Goal: Task Accomplishment & Management: Complete application form

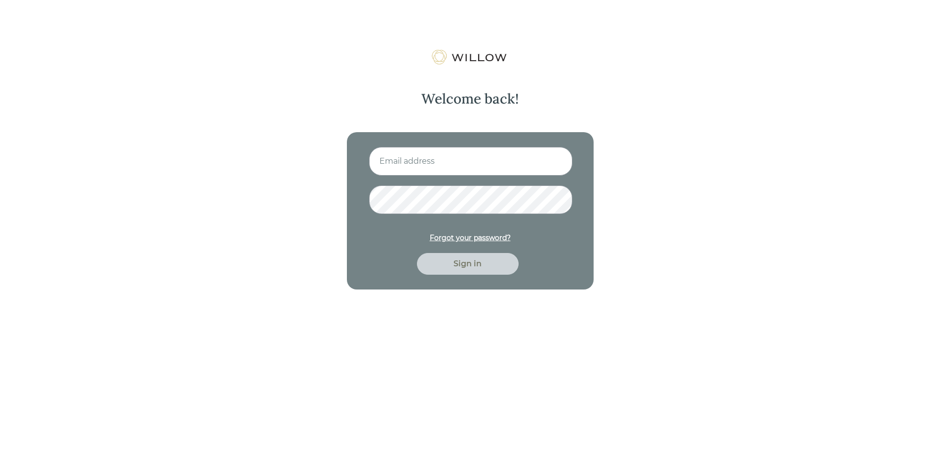
click at [426, 158] on input at bounding box center [470, 161] width 203 height 29
type input "[EMAIL_ADDRESS][DOMAIN_NAME]"
click at [417, 253] on button "Sign in" at bounding box center [468, 264] width 102 height 22
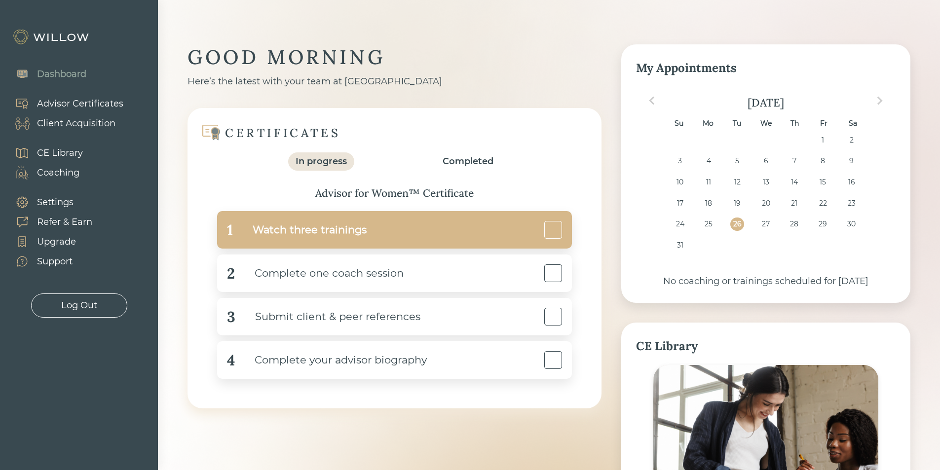
click at [397, 231] on div "1 Watch three trainings" at bounding box center [394, 229] width 355 height 37
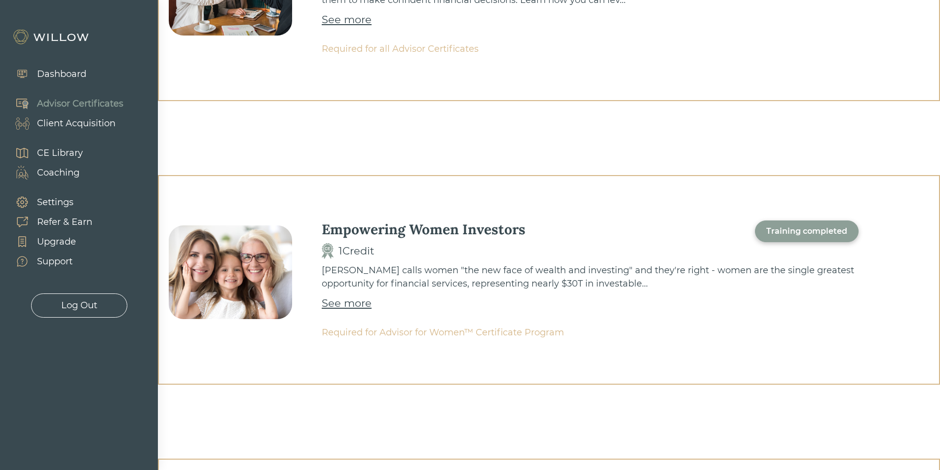
scroll to position [345, 0]
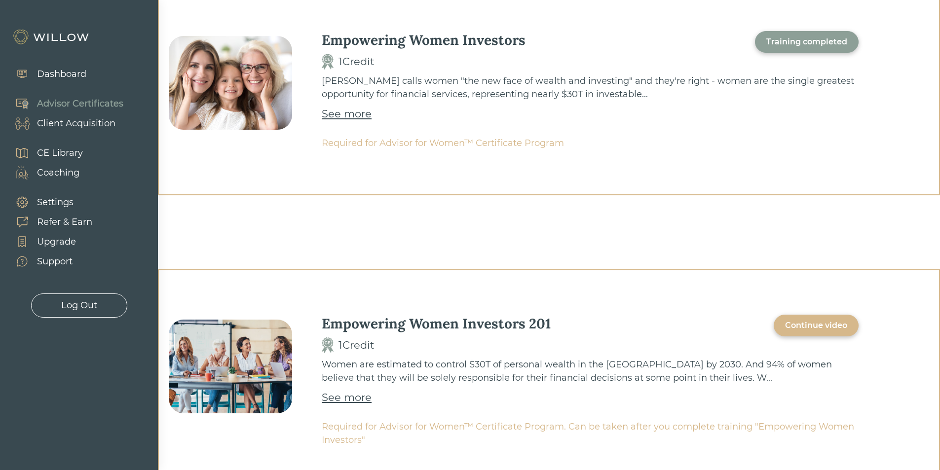
click at [828, 329] on div "Continue video" at bounding box center [816, 326] width 62 height 12
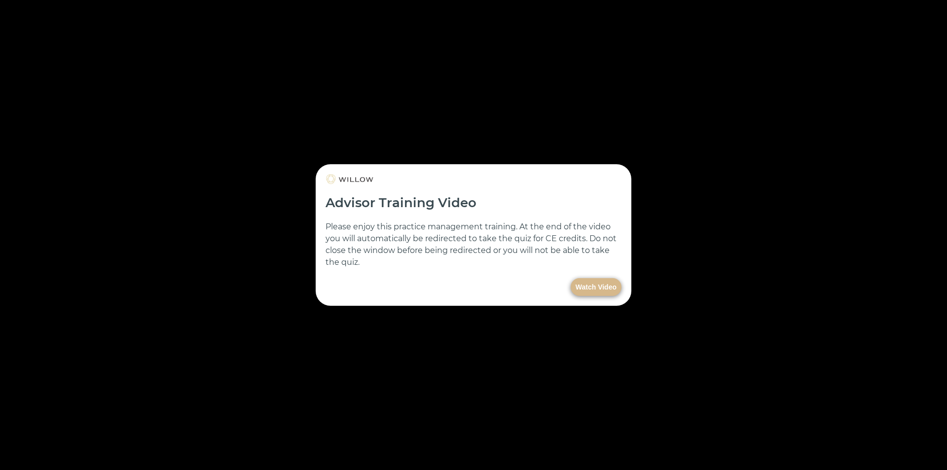
click at [596, 285] on button "Watch Video" at bounding box center [596, 287] width 51 height 18
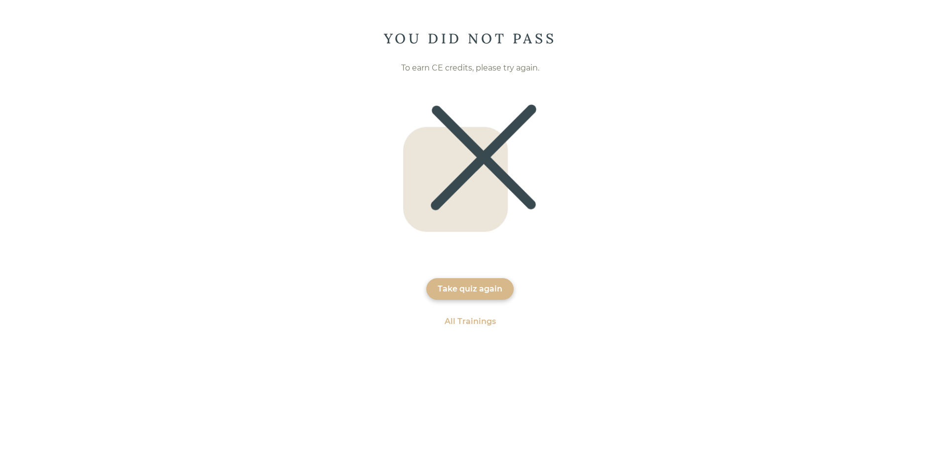
click at [484, 291] on div "Take quiz again" at bounding box center [470, 289] width 65 height 12
click at [483, 290] on div "Take quiz again" at bounding box center [470, 289] width 65 height 12
click at [485, 318] on div "All Trainings" at bounding box center [470, 322] width 51 height 12
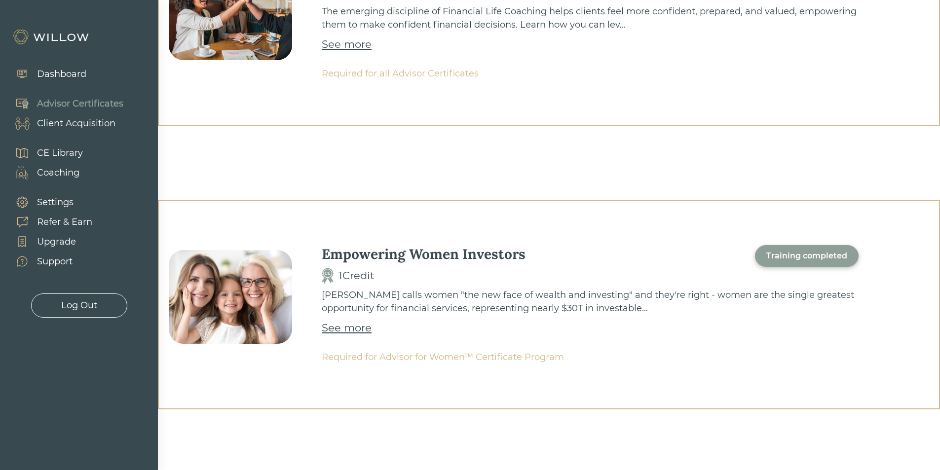
scroll to position [395, 0]
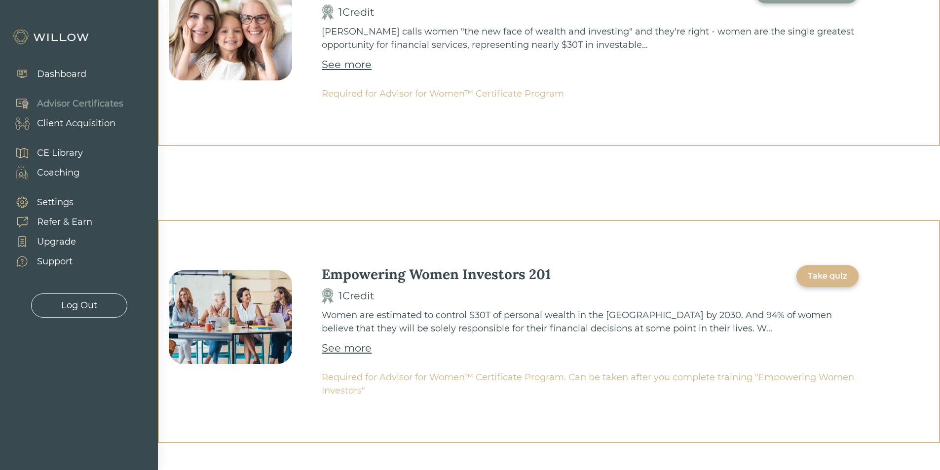
click at [360, 354] on div "See more" at bounding box center [347, 348] width 50 height 16
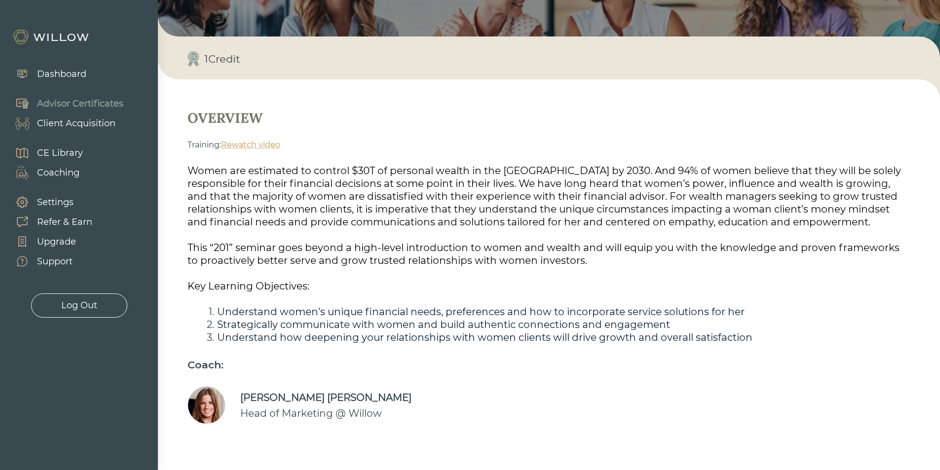
scroll to position [153, 0]
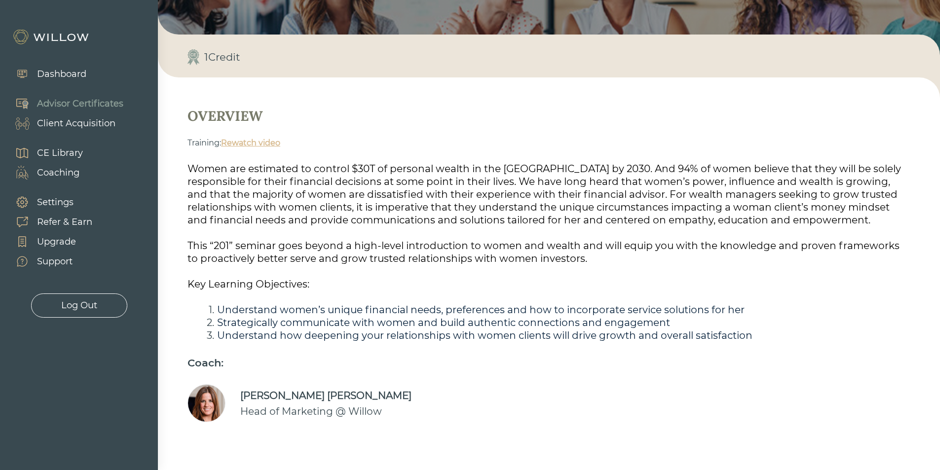
click at [258, 145] on link "Rewatch video" at bounding box center [250, 142] width 59 height 9
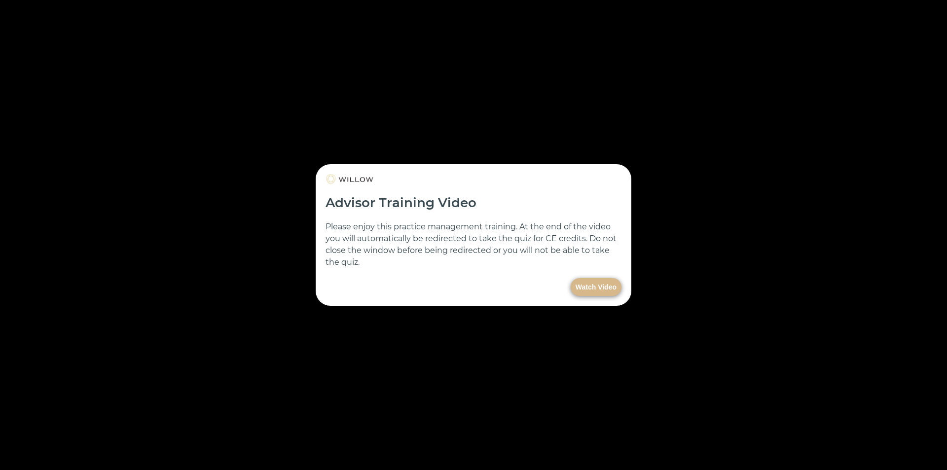
click at [596, 283] on button "Watch Video" at bounding box center [596, 287] width 51 height 18
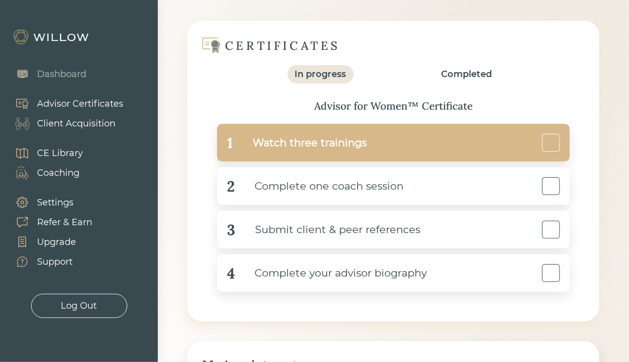
click at [390, 131] on div "1 Watch three trainings" at bounding box center [393, 142] width 353 height 37
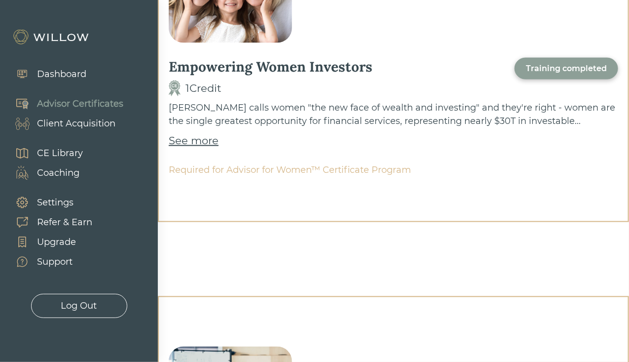
scroll to position [860, 0]
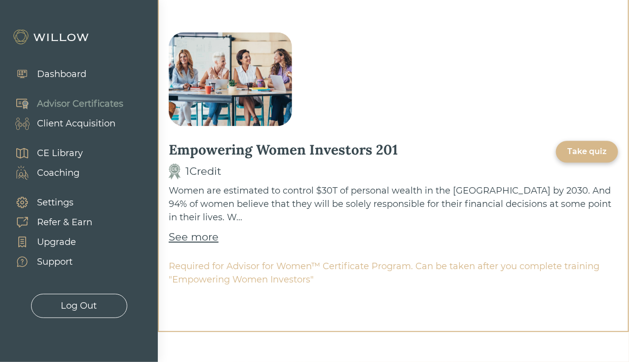
click at [599, 149] on div "Take quiz" at bounding box center [586, 152] width 39 height 12
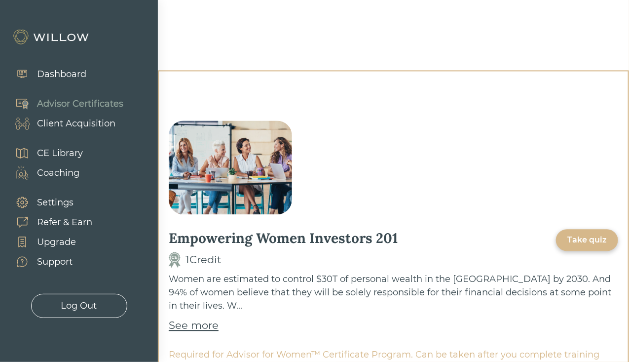
scroll to position [789, 0]
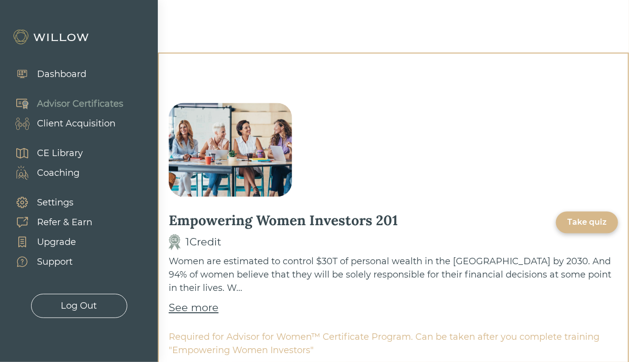
click at [197, 299] on div "See more" at bounding box center [194, 307] width 50 height 16
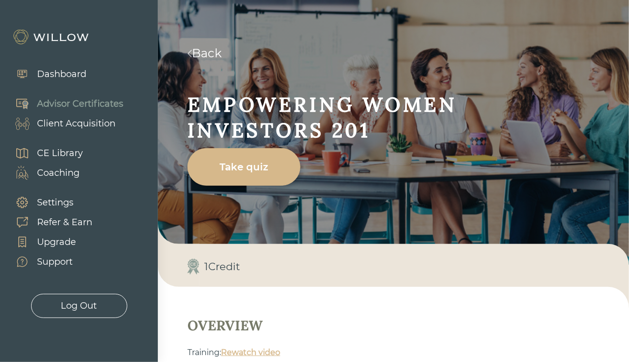
click at [273, 171] on div "Take quiz" at bounding box center [244, 167] width 90 height 28
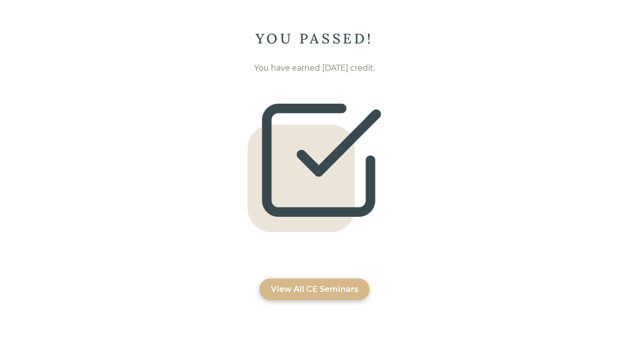
drag, startPoint x: 327, startPoint y: 278, endPoint x: 337, endPoint y: 271, distance: 12.5
click at [327, 278] on div "YOU PASSED! You have earned [DATE] credit. View All CE Seminars" at bounding box center [314, 165] width 629 height 270
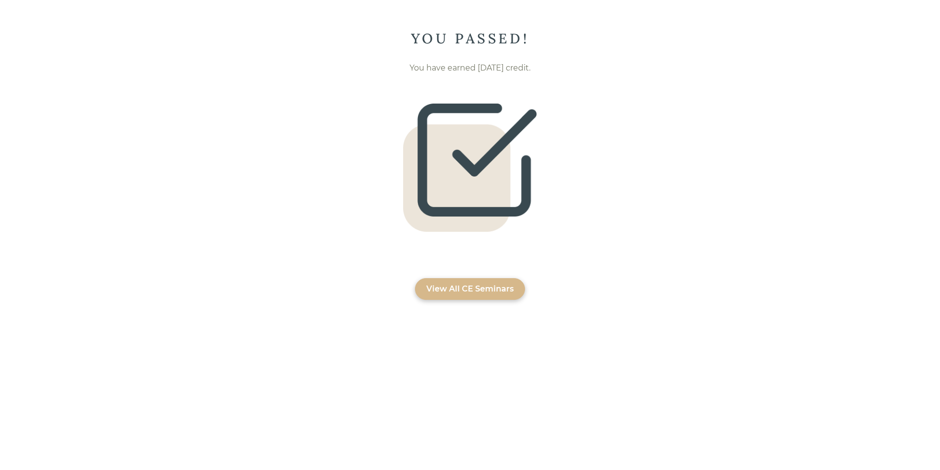
click at [470, 292] on div "View All CE Seminars" at bounding box center [469, 289] width 87 height 12
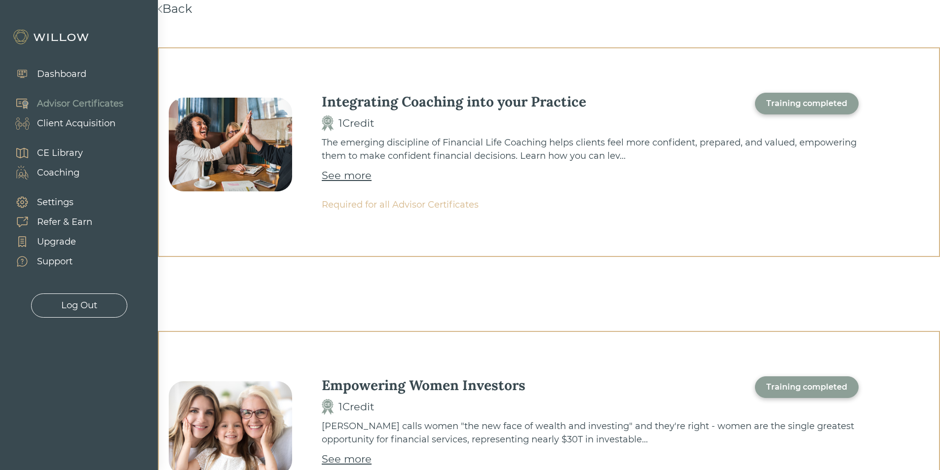
click at [42, 75] on div "Dashboard" at bounding box center [61, 74] width 49 height 13
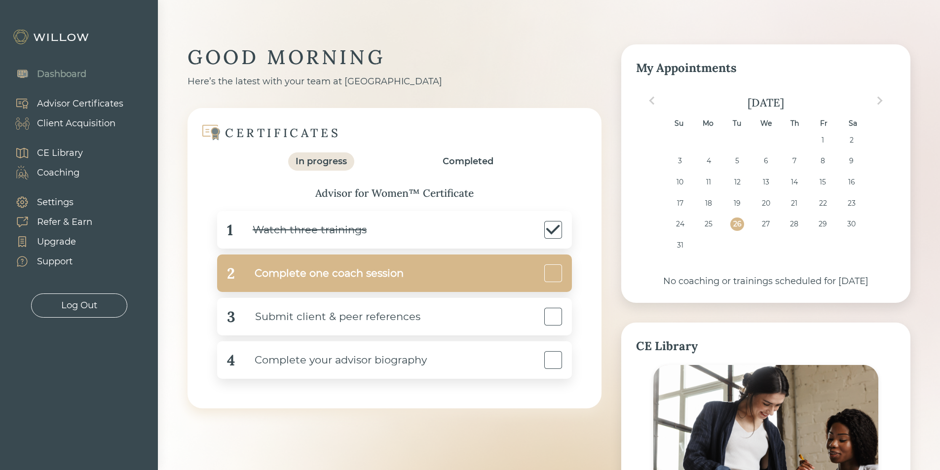
click at [423, 274] on div "2 Complete one coach session" at bounding box center [394, 273] width 355 height 37
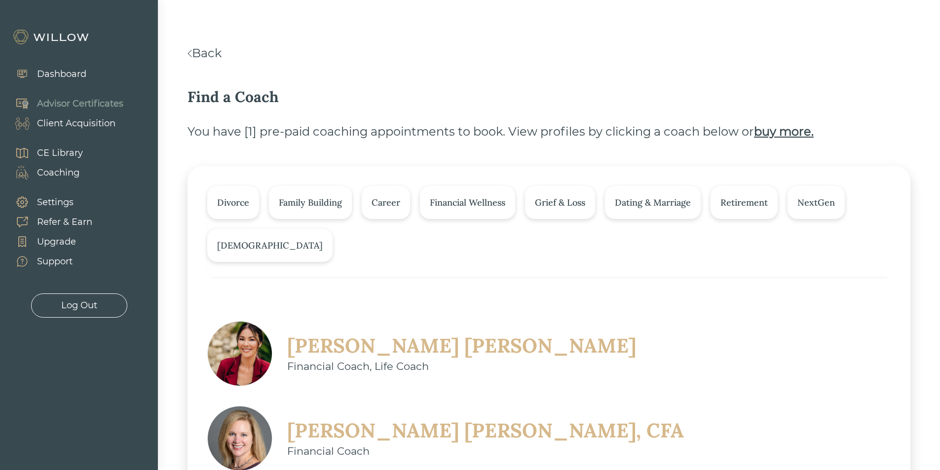
click at [325, 206] on div "Family Building" at bounding box center [310, 202] width 63 height 13
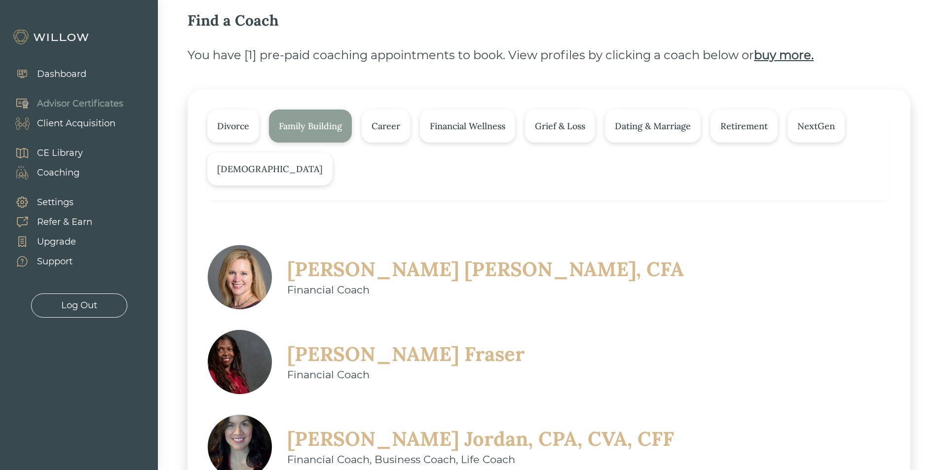
scroll to position [80, 0]
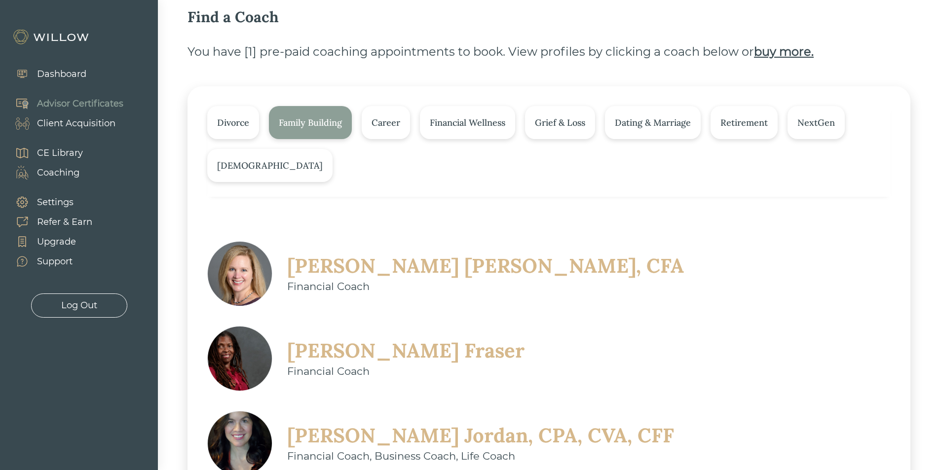
click at [391, 260] on div "Megan Scipione, CFA" at bounding box center [485, 266] width 397 height 26
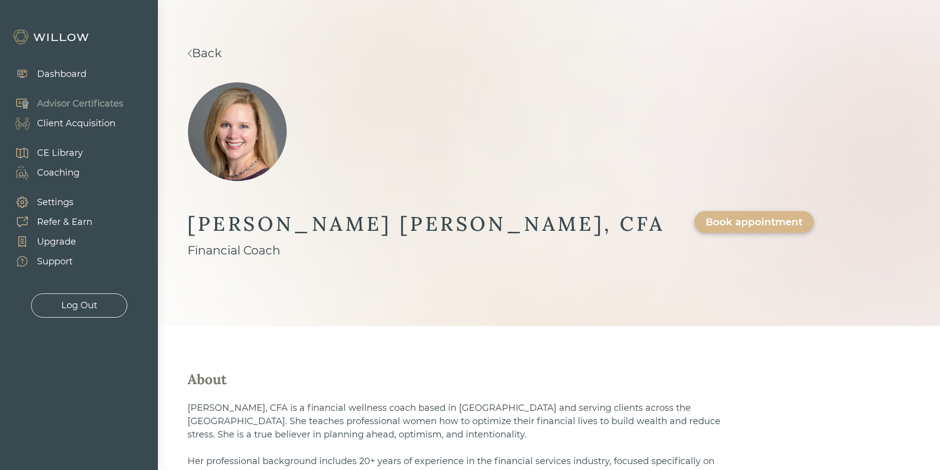
click at [220, 56] on link "Back" at bounding box center [204, 53] width 34 height 14
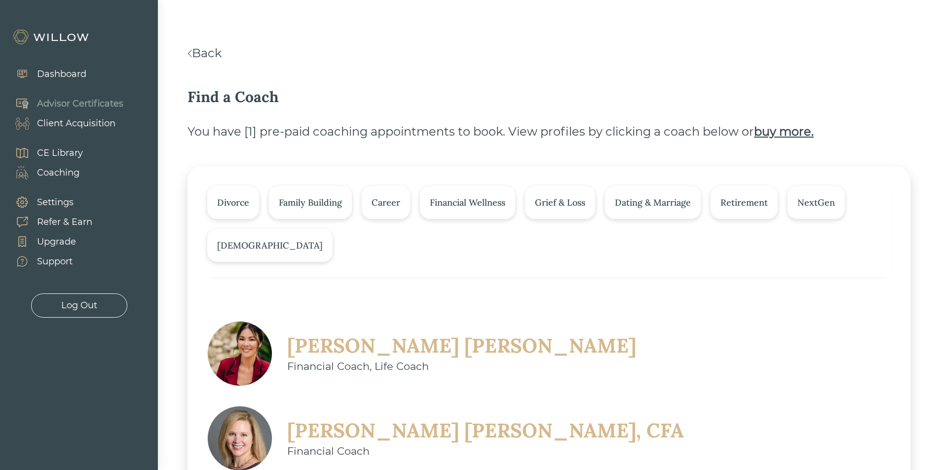
click at [389, 193] on div "Career" at bounding box center [386, 202] width 48 height 33
click at [385, 353] on div "Christine Sarno" at bounding box center [461, 346] width 349 height 26
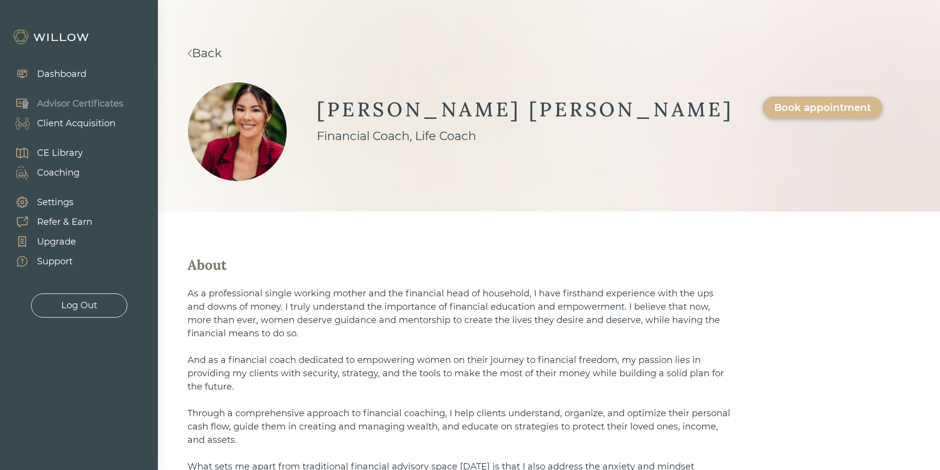
click at [222, 50] on link "Back" at bounding box center [204, 53] width 34 height 14
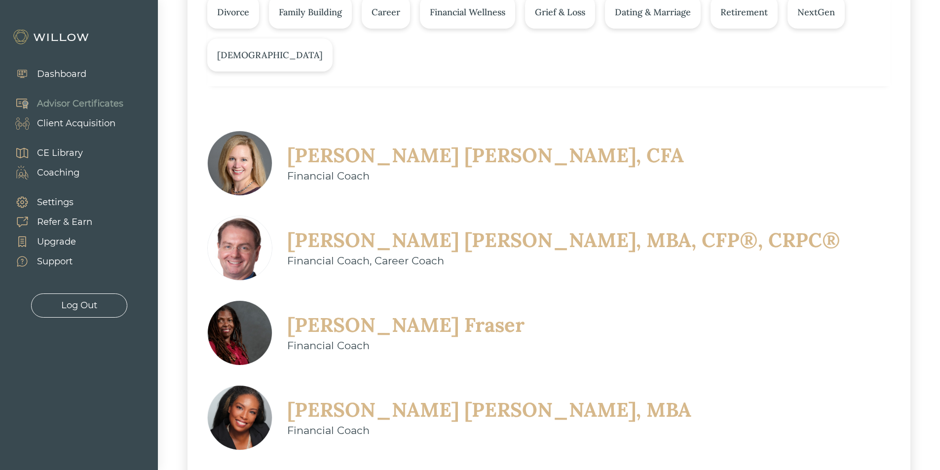
scroll to position [197, 0]
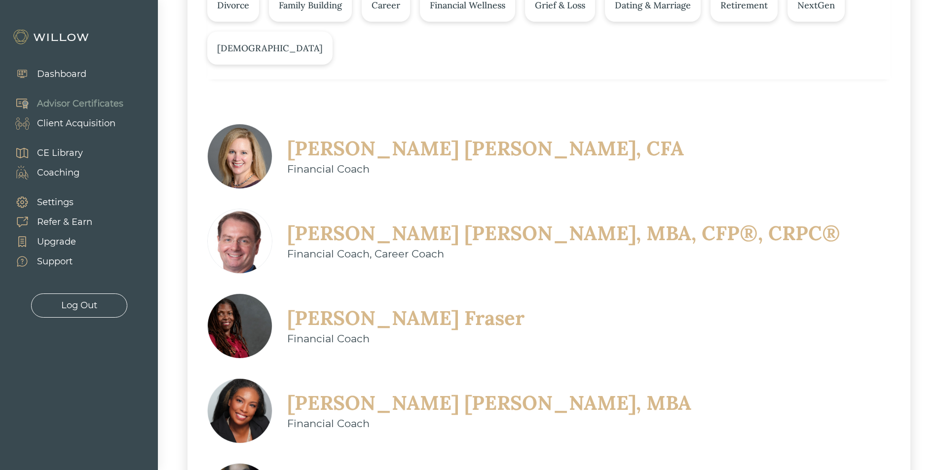
click at [416, 390] on div "Nikeya Kelly, MBA" at bounding box center [489, 403] width 404 height 26
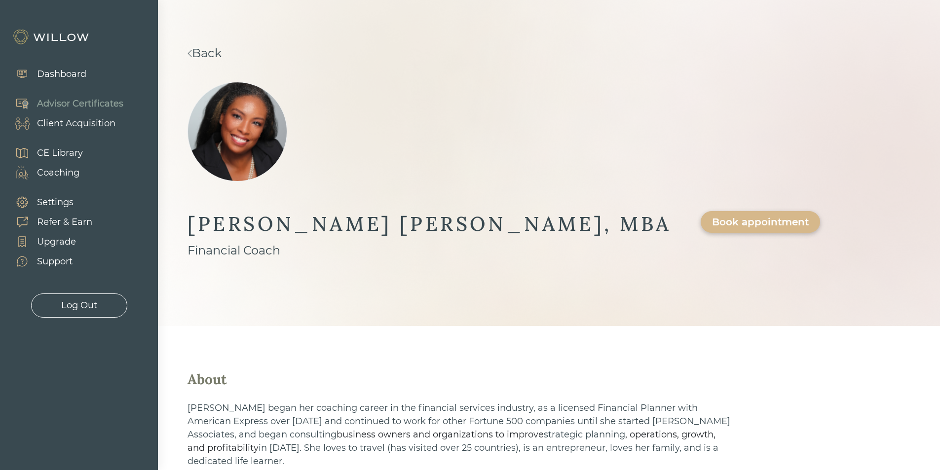
click at [222, 53] on link "Back" at bounding box center [204, 53] width 34 height 14
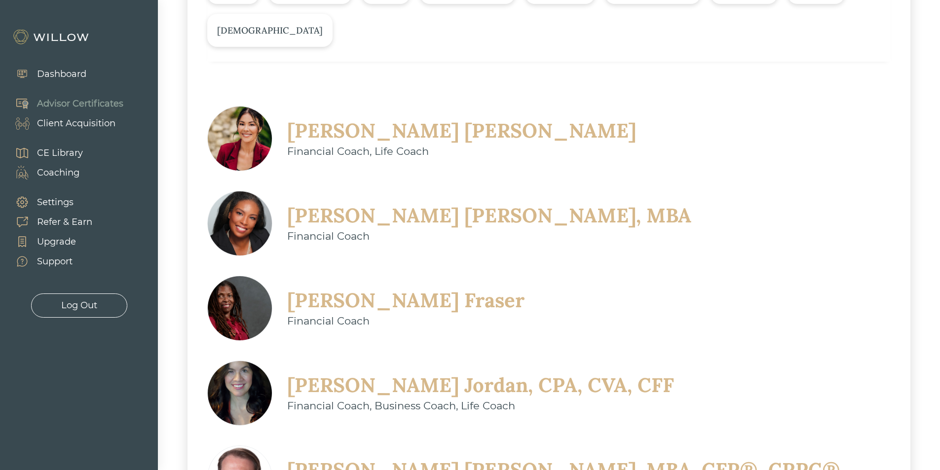
scroll to position [151, 0]
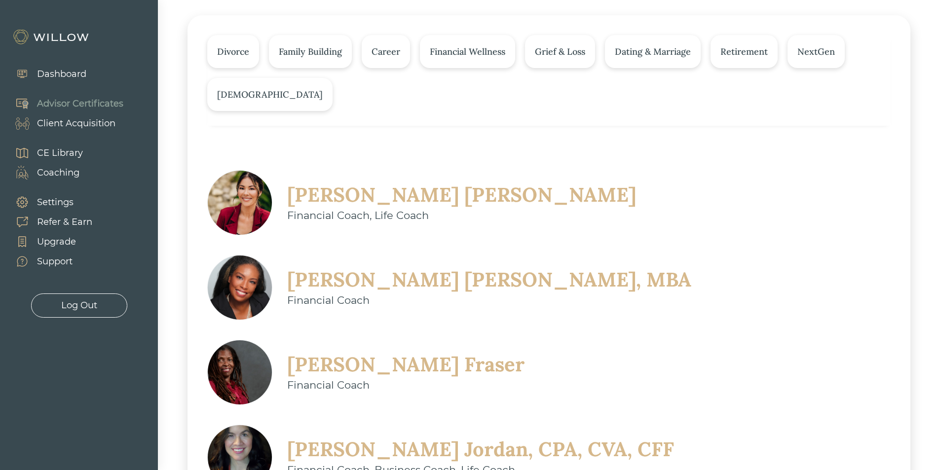
click at [405, 352] on div "Heather Fraser" at bounding box center [405, 365] width 237 height 26
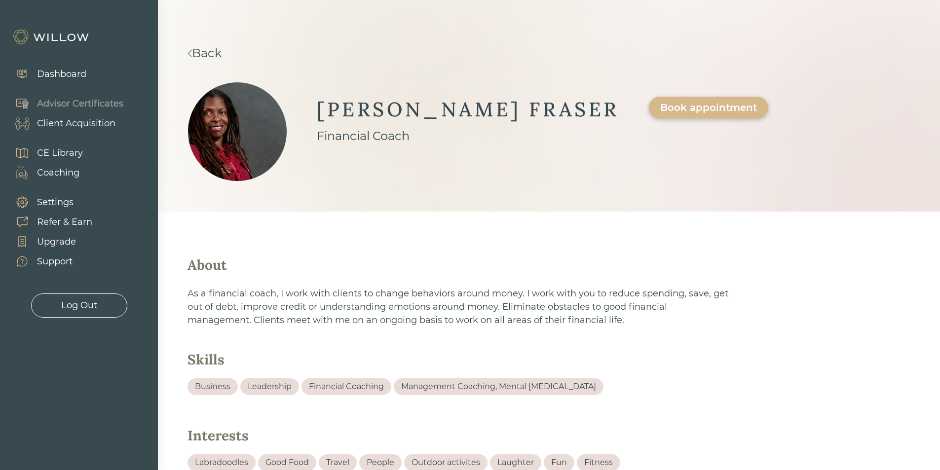
click at [222, 49] on link "Back" at bounding box center [204, 53] width 34 height 14
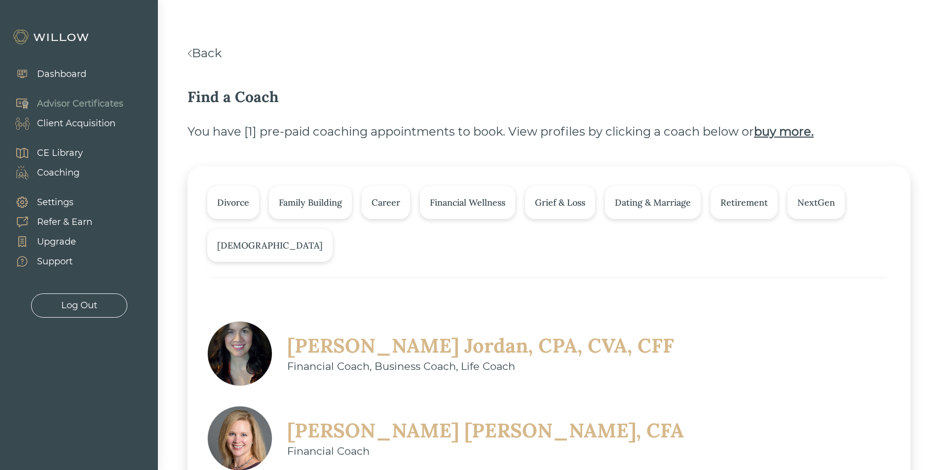
click at [324, 217] on div "Family Building" at bounding box center [310, 202] width 83 height 33
click at [383, 344] on div "Sherry Jordan, CPA, CVA, CFF" at bounding box center [480, 346] width 387 height 26
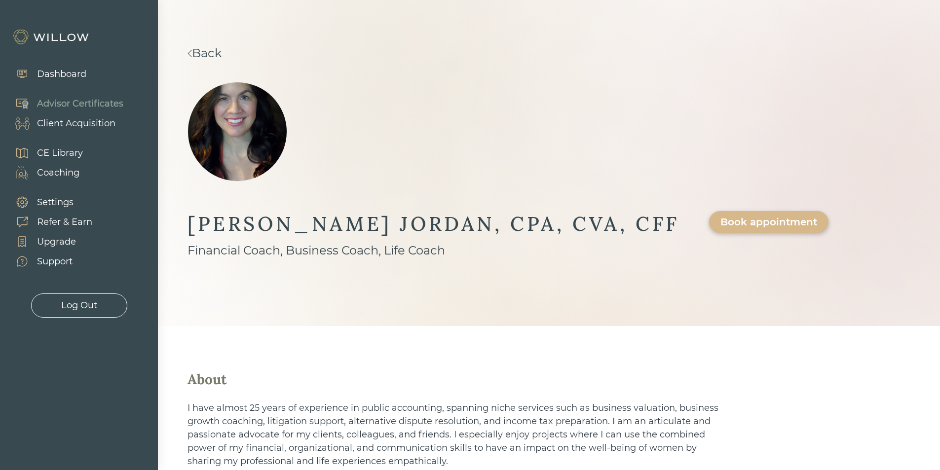
click at [222, 52] on link "Back" at bounding box center [204, 53] width 34 height 14
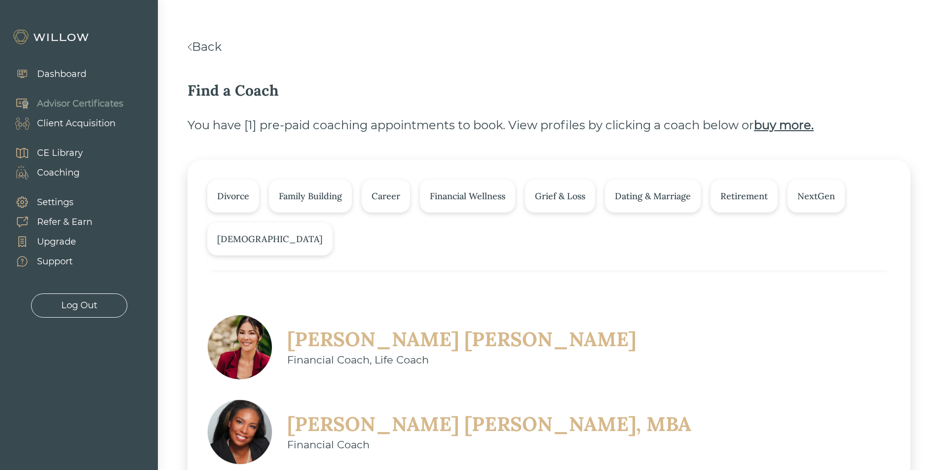
scroll to position [3, 0]
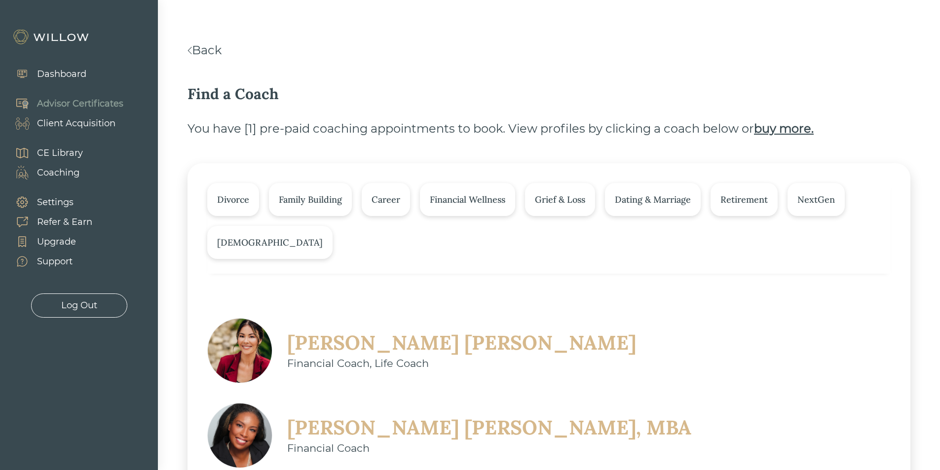
click at [449, 199] on div "Financial Wellness" at bounding box center [467, 199] width 75 height 13
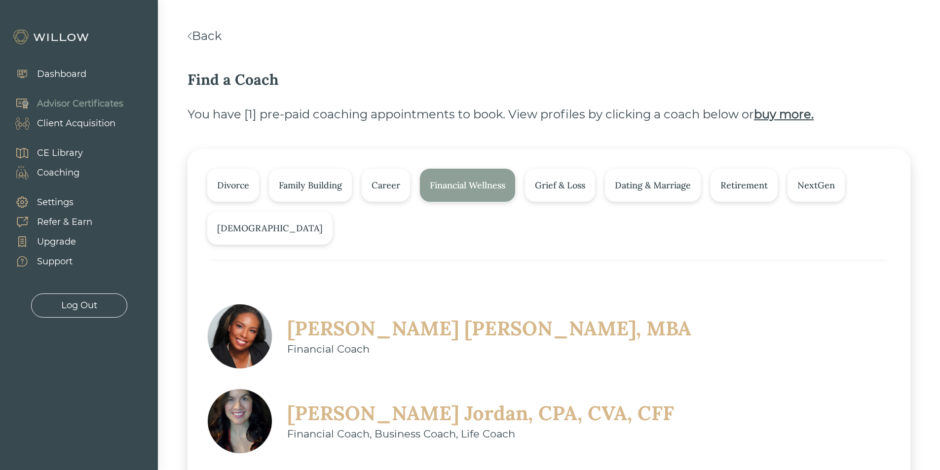
scroll to position [17, 0]
click at [398, 331] on div "Nikeya Kelly, MBA" at bounding box center [489, 329] width 404 height 26
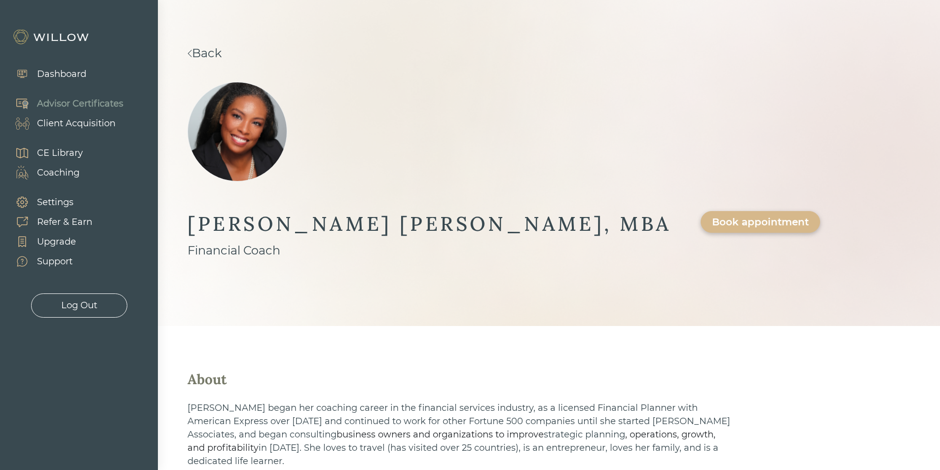
click at [712, 216] on div "Book appointment" at bounding box center [760, 222] width 97 height 12
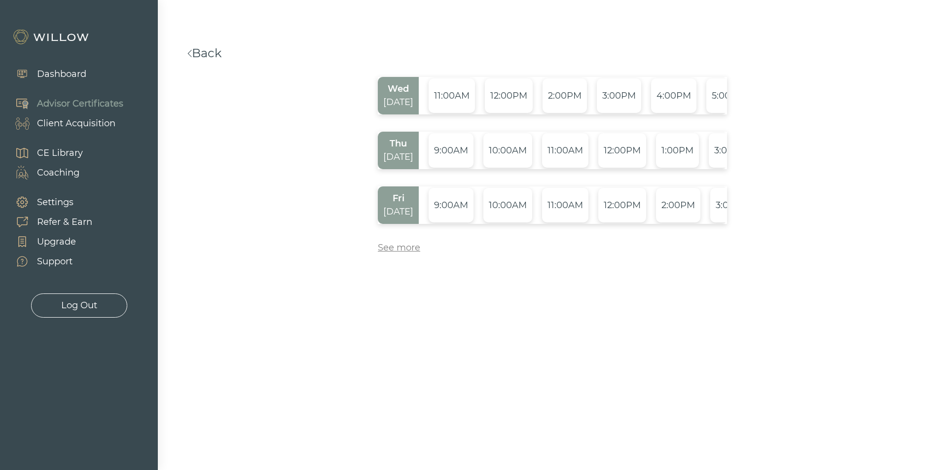
click at [395, 249] on div "See more" at bounding box center [399, 247] width 42 height 13
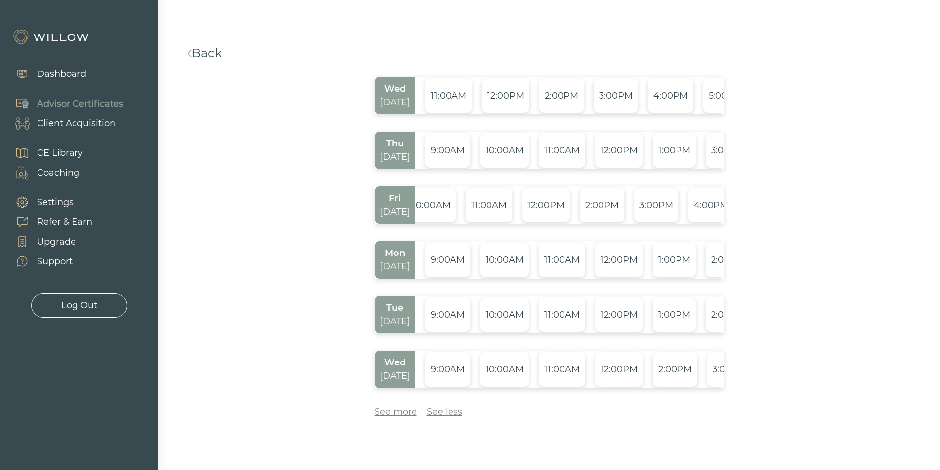
scroll to position [0, 92]
click at [628, 149] on div "12:00PM" at bounding box center [619, 150] width 48 height 35
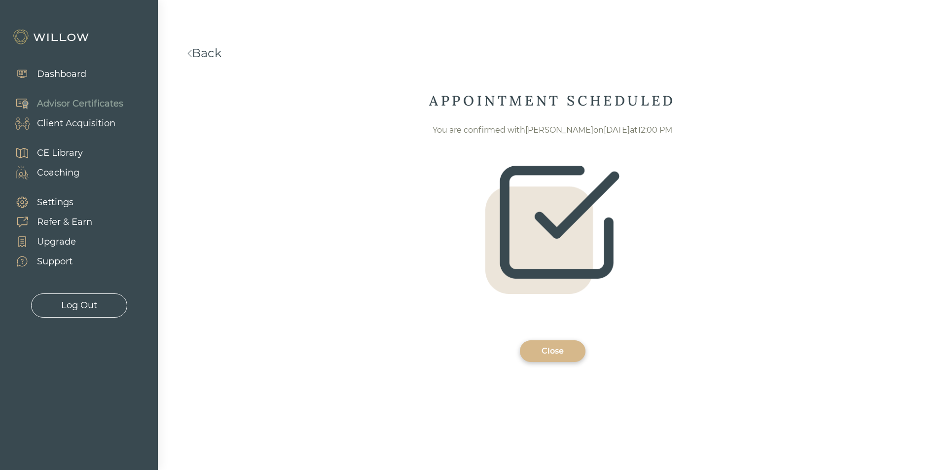
click at [563, 350] on div "Close" at bounding box center [552, 351] width 43 height 12
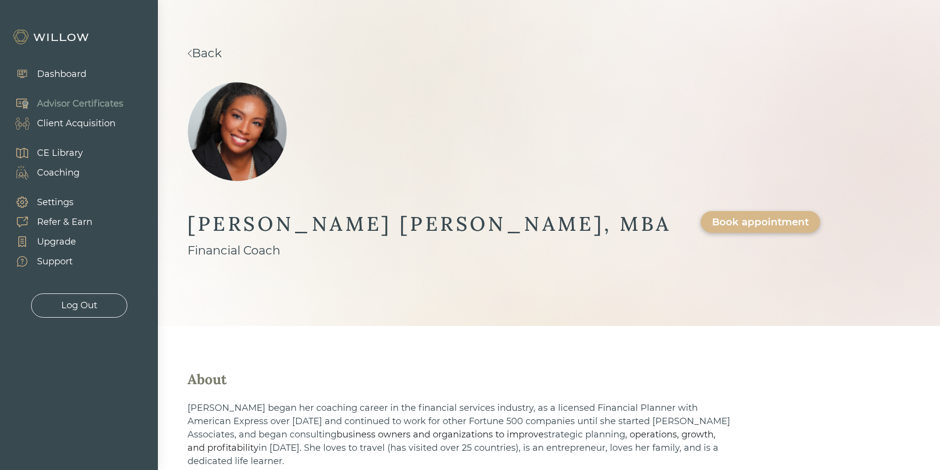
click at [222, 50] on link "Back" at bounding box center [204, 53] width 34 height 14
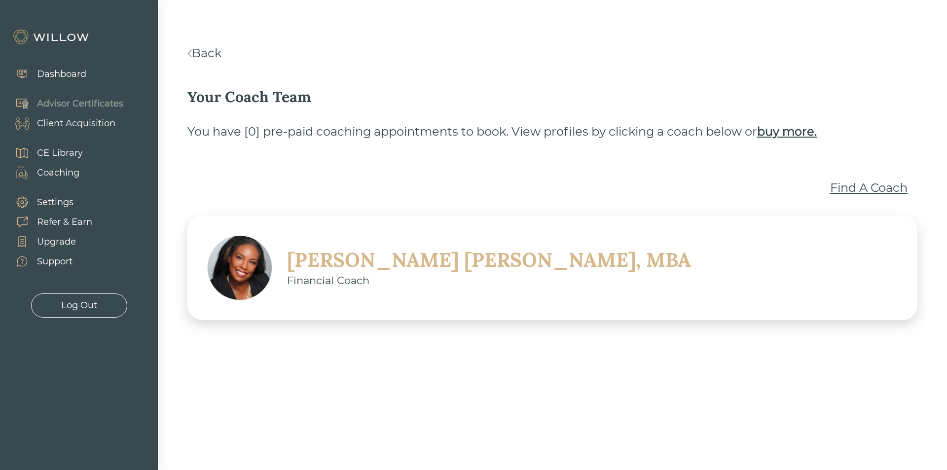
click at [218, 57] on link "Back" at bounding box center [204, 53] width 34 height 14
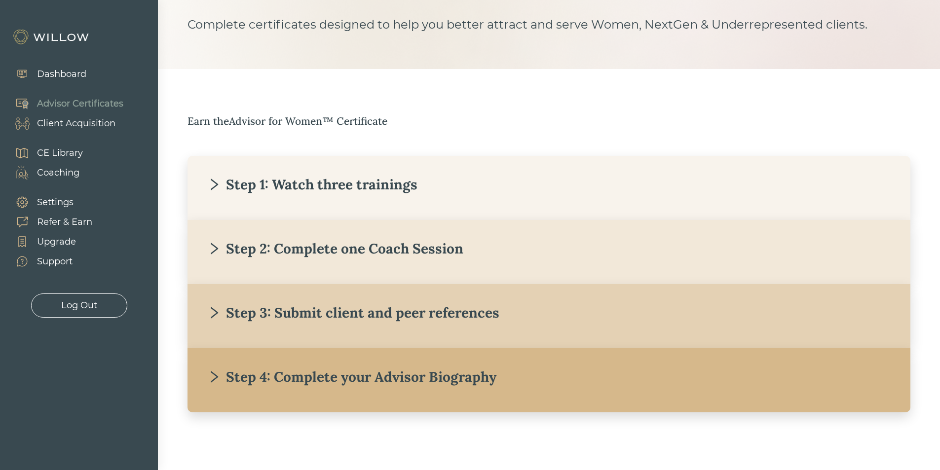
scroll to position [71, 0]
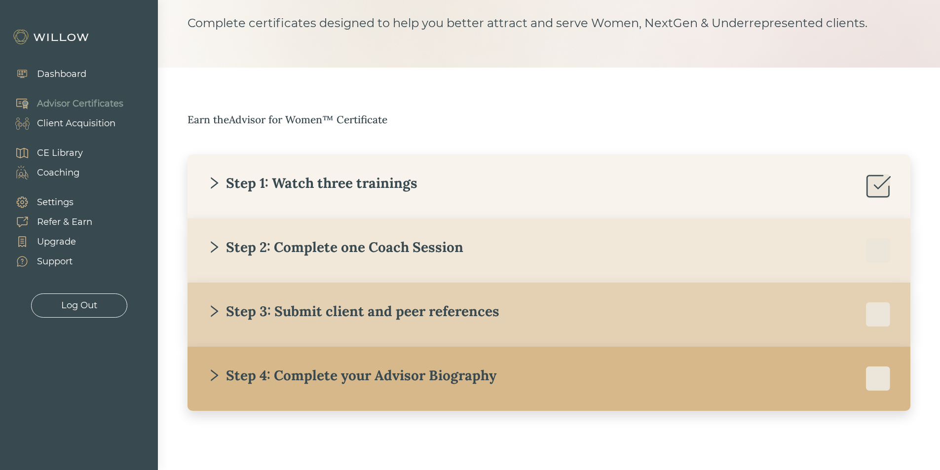
click at [272, 319] on div "Step 3: Submit client and peer references" at bounding box center [353, 311] width 292 height 18
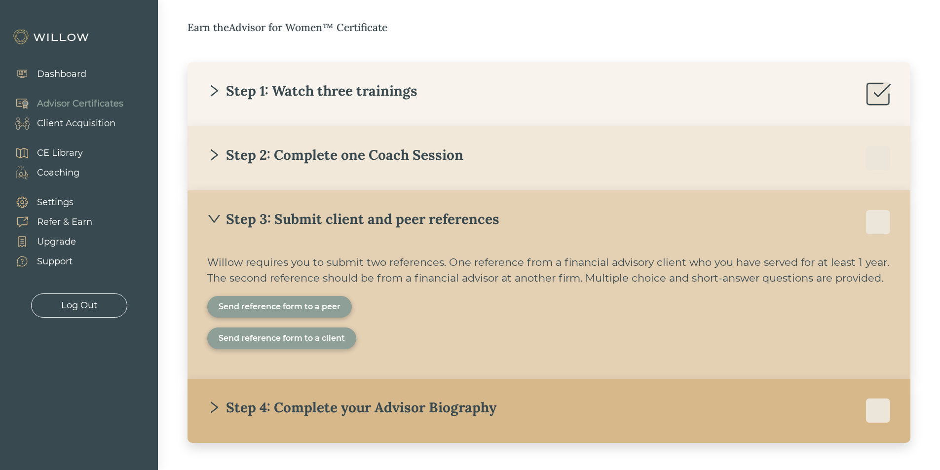
scroll to position [169, 0]
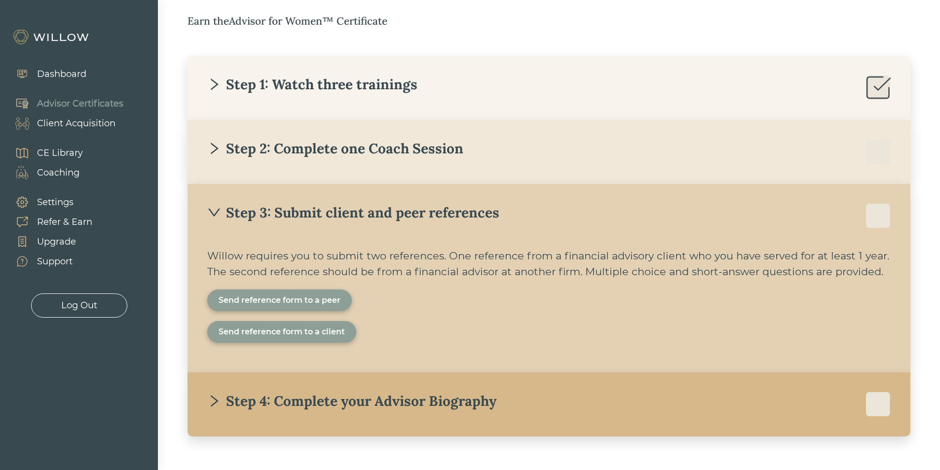
click at [317, 330] on div "Send reference form to a client" at bounding box center [282, 332] width 126 height 12
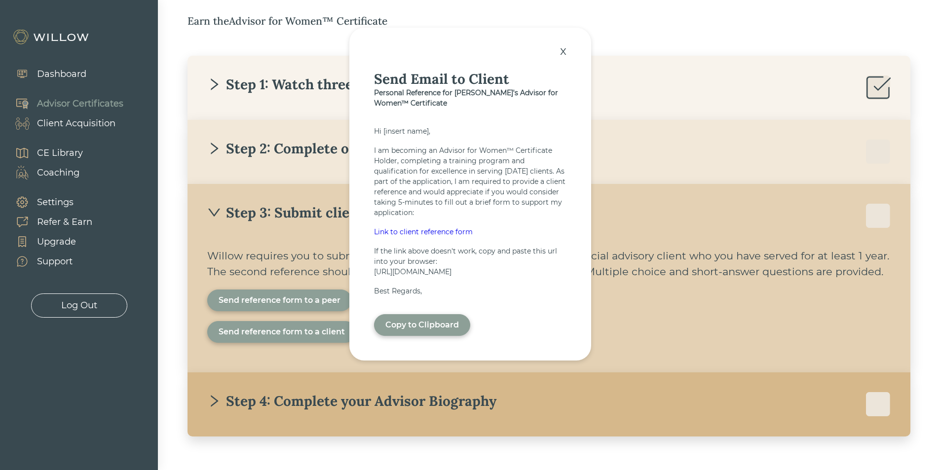
click at [730, 310] on div "Send reference form to a peer Send reference form to a client x Send Email to C…" at bounding box center [548, 316] width 683 height 53
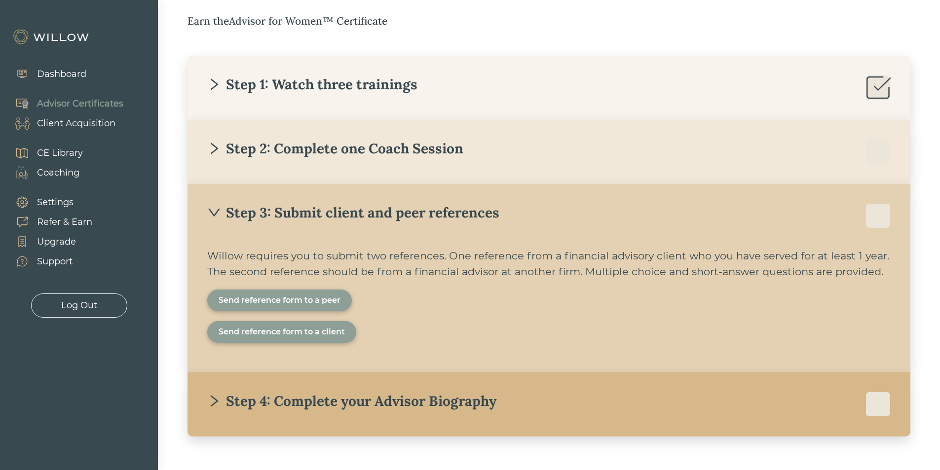
click at [462, 395] on div "Step 4: Complete your Advisor Biography" at bounding box center [351, 401] width 289 height 18
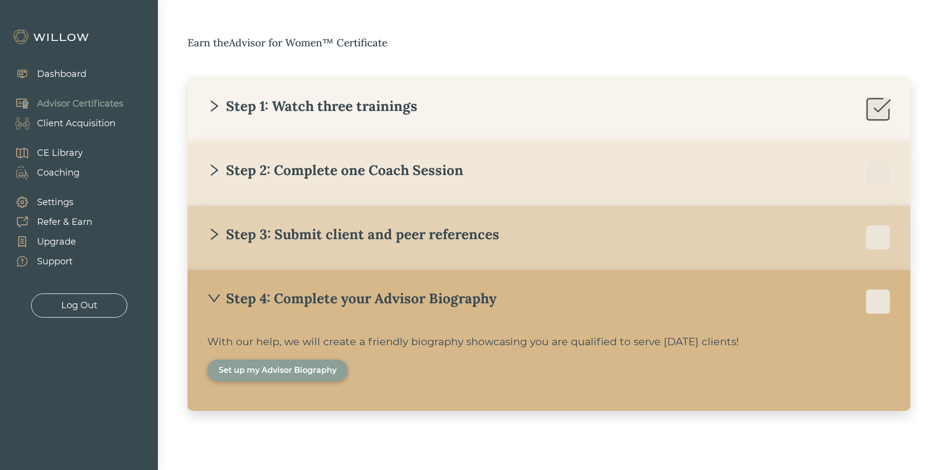
click at [376, 238] on div "Step 3: Submit client and peer references" at bounding box center [353, 234] width 292 height 18
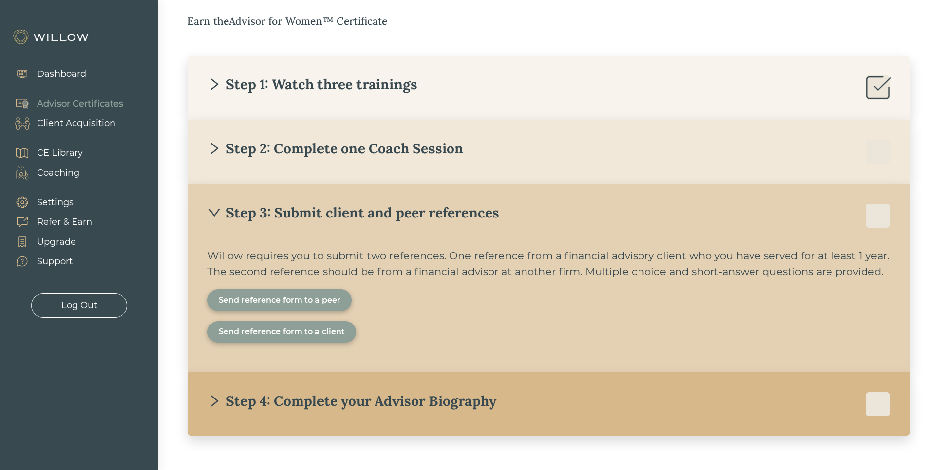
click at [306, 301] on div "Send reference form to a peer" at bounding box center [280, 301] width 122 height 12
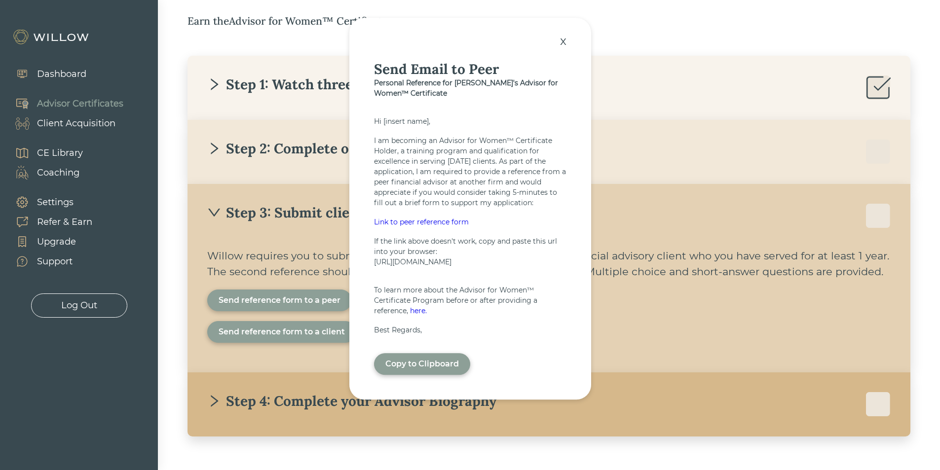
click at [432, 217] on div "Link to peer reference form" at bounding box center [470, 222] width 192 height 10
click at [560, 35] on div "x" at bounding box center [563, 41] width 16 height 22
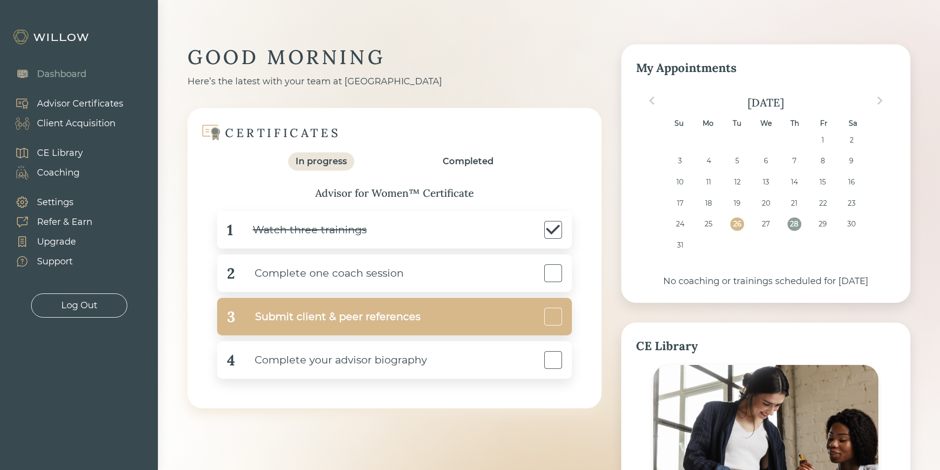
click at [341, 322] on div "Submit client & peer references" at bounding box center [327, 317] width 185 height 22
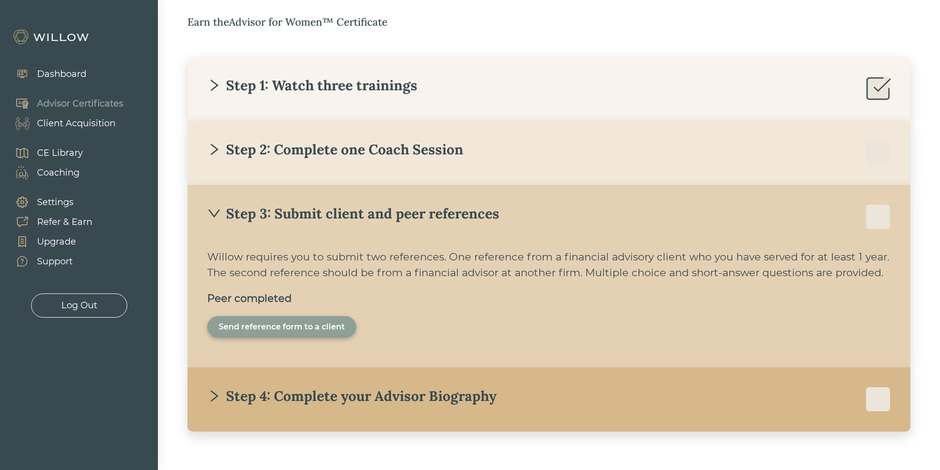
scroll to position [169, 0]
click at [313, 331] on div "Send reference form to a client" at bounding box center [282, 326] width 126 height 12
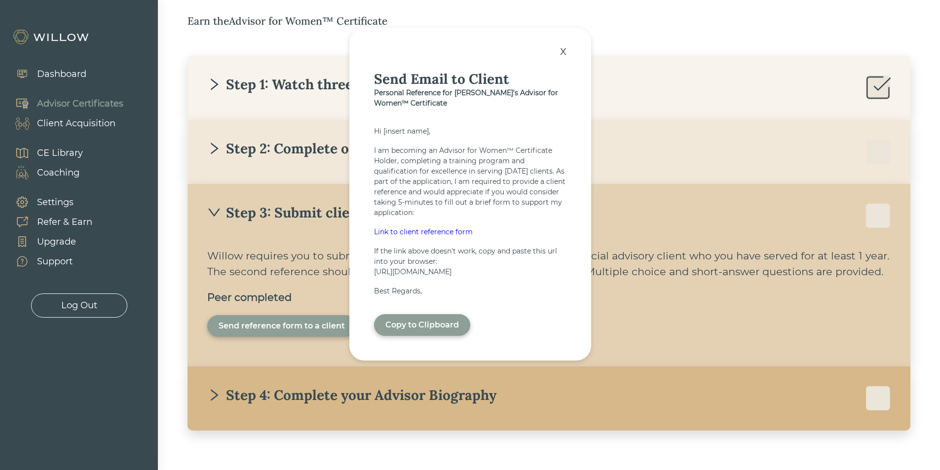
click at [567, 44] on div "x" at bounding box center [563, 51] width 16 height 22
